Goal: Transaction & Acquisition: Obtain resource

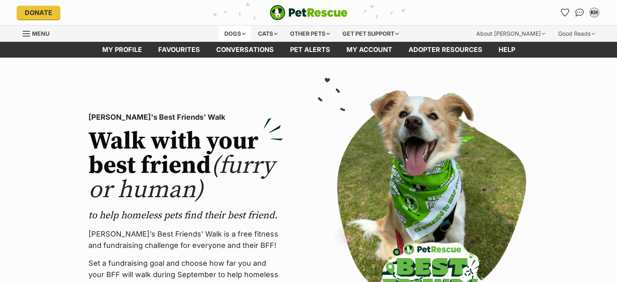
click at [233, 36] on div "Dogs" at bounding box center [235, 34] width 32 height 16
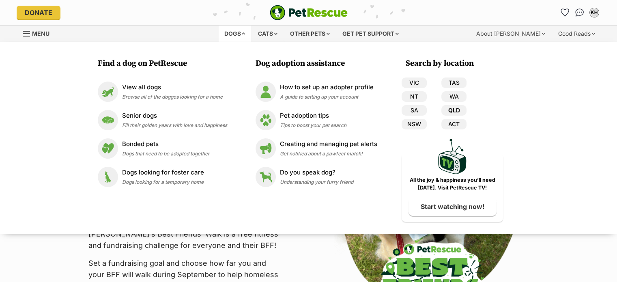
click at [466, 116] on link "QLD" at bounding box center [453, 110] width 25 height 11
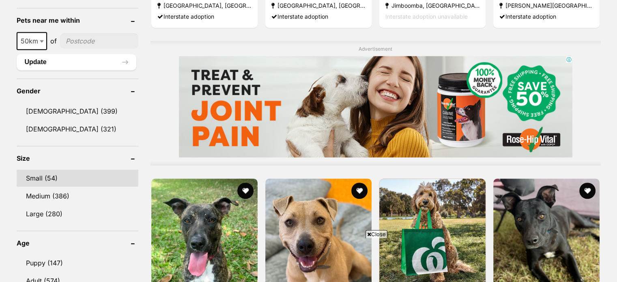
click at [49, 187] on link "Small (54)" at bounding box center [78, 178] width 122 height 17
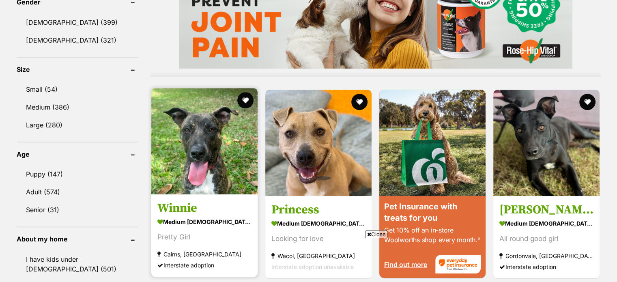
scroll to position [730, 0]
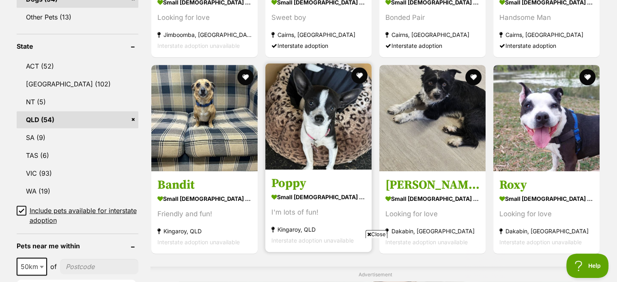
scroll to position [432, 0]
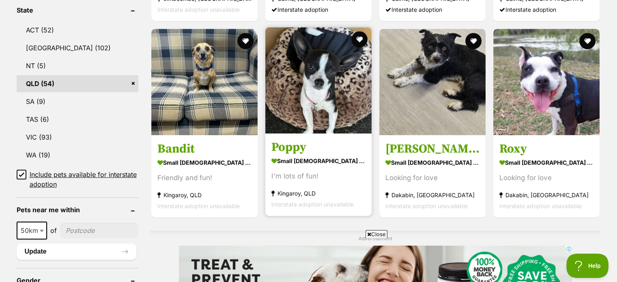
click at [309, 108] on img at bounding box center [318, 80] width 106 height 106
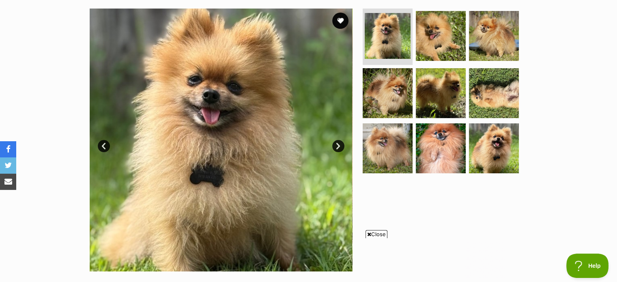
scroll to position [108, 0]
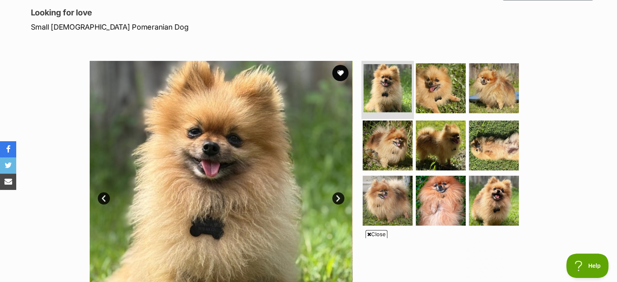
click at [377, 99] on img at bounding box center [387, 88] width 48 height 48
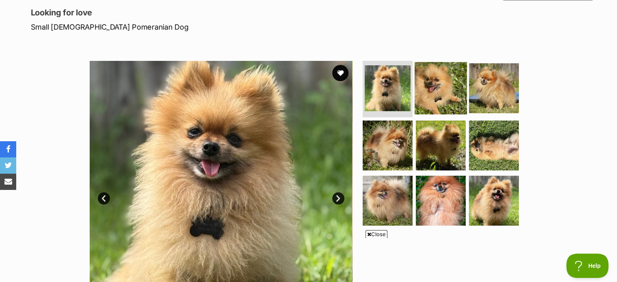
click at [435, 100] on img at bounding box center [440, 88] width 52 height 52
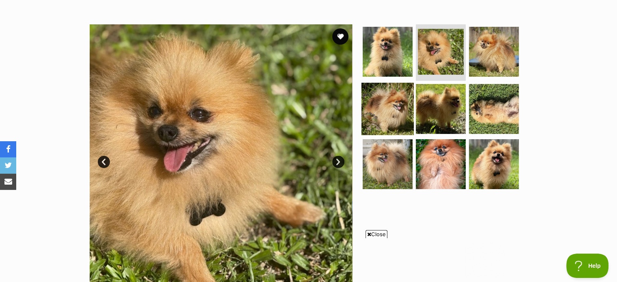
scroll to position [135, 0]
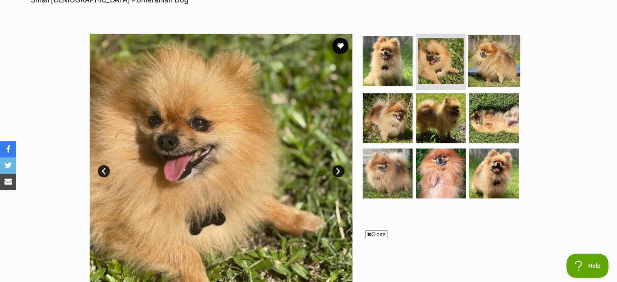
click at [487, 64] on img at bounding box center [494, 60] width 52 height 52
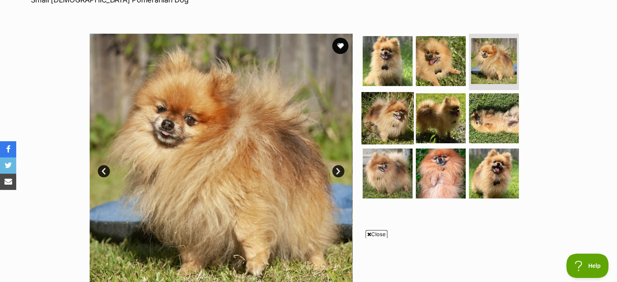
click at [391, 121] on img at bounding box center [387, 118] width 52 height 52
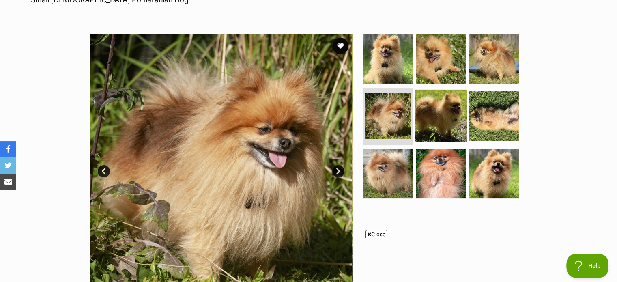
click at [435, 127] on img at bounding box center [440, 116] width 52 height 52
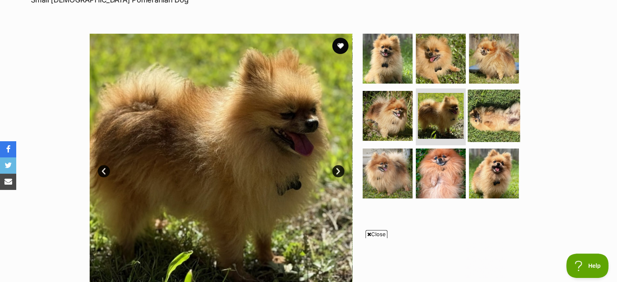
click at [500, 125] on img at bounding box center [494, 116] width 52 height 52
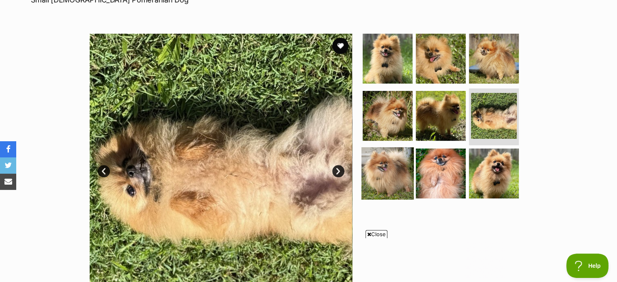
click at [394, 173] on img at bounding box center [387, 173] width 52 height 52
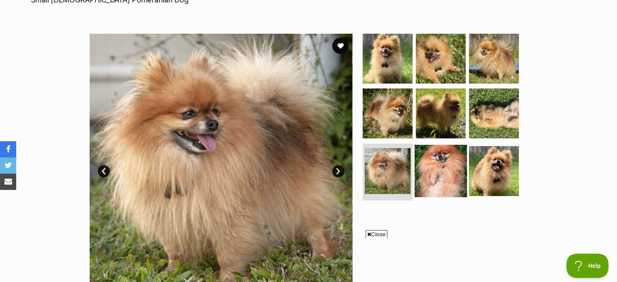
click at [434, 178] on img at bounding box center [440, 171] width 52 height 52
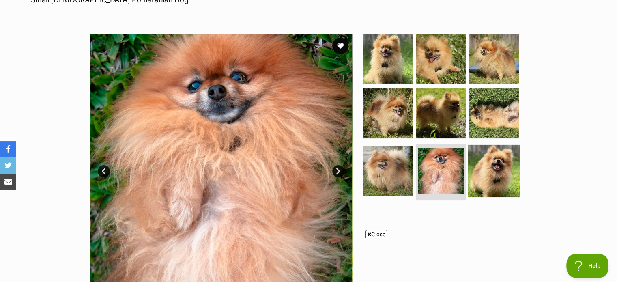
click at [495, 174] on img at bounding box center [494, 171] width 52 height 52
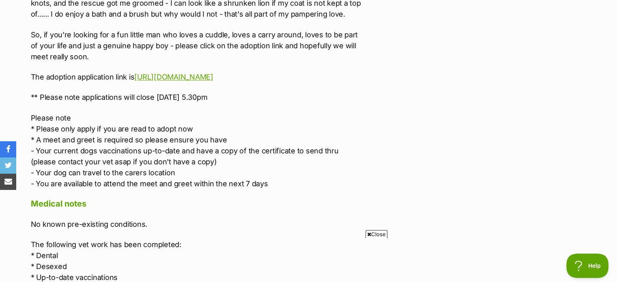
scroll to position [0, 0]
click at [367, 234] on icon at bounding box center [369, 234] width 4 height 5
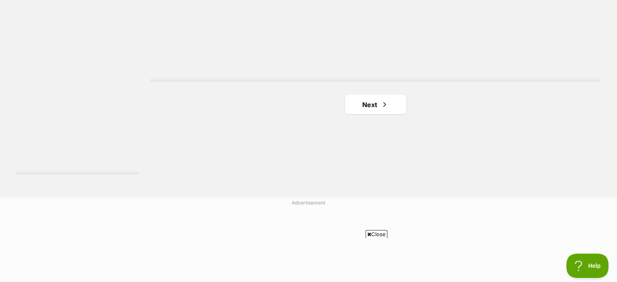
scroll to position [1541, 0]
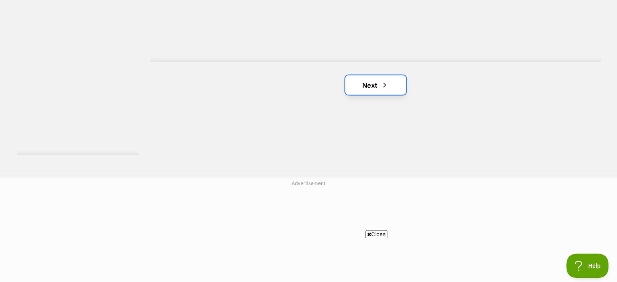
click at [389, 94] on link "Next" at bounding box center [375, 84] width 61 height 19
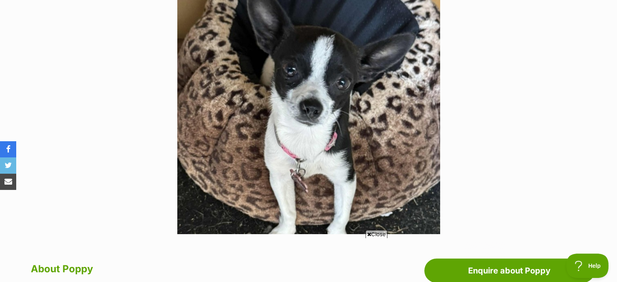
scroll to position [189, 0]
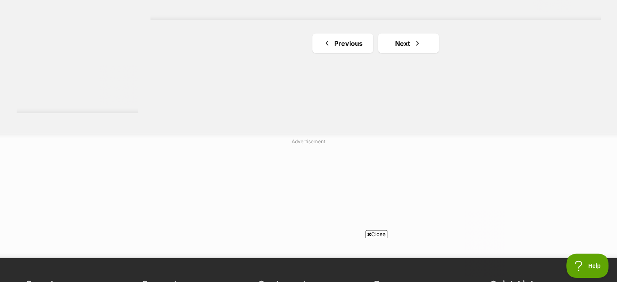
scroll to position [1595, 0]
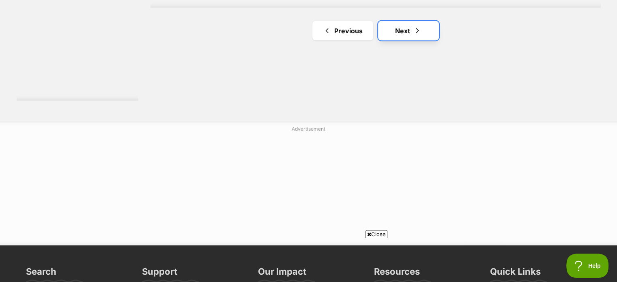
click at [407, 41] on link "Next" at bounding box center [408, 30] width 61 height 19
